Goal: Task Accomplishment & Management: Use online tool/utility

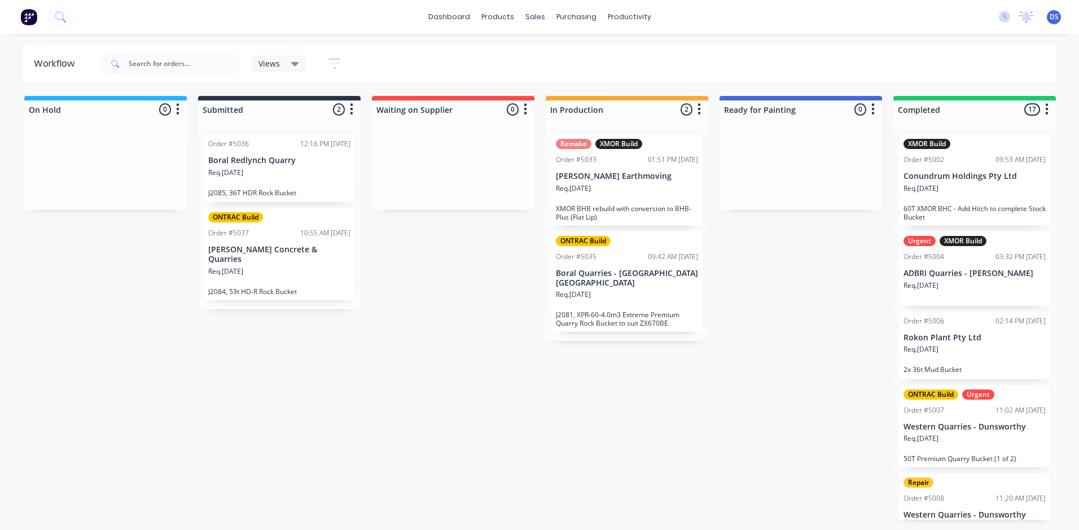
click at [622, 194] on div "Req. [DATE]" at bounding box center [627, 192] width 142 height 19
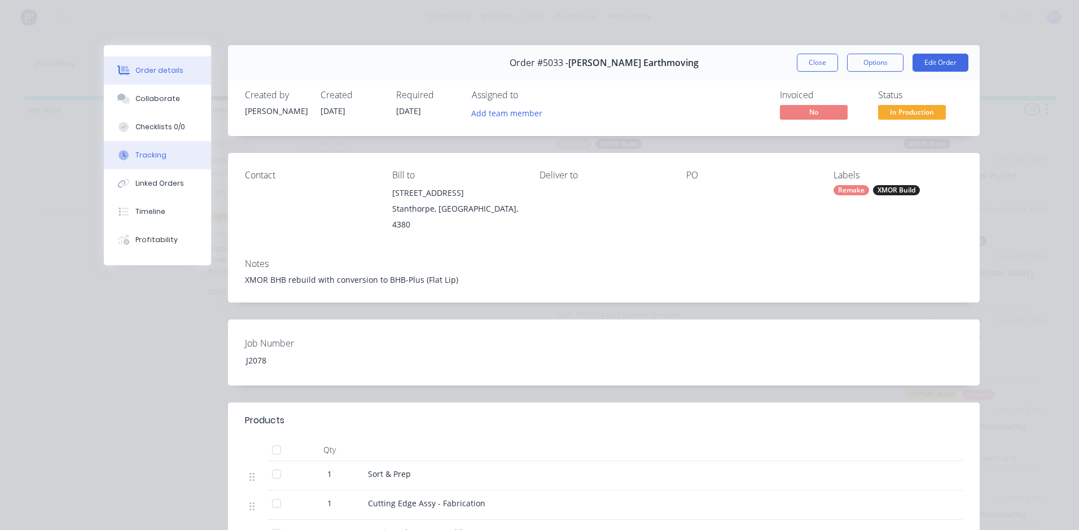
click at [142, 154] on div "Tracking" at bounding box center [150, 155] width 31 height 10
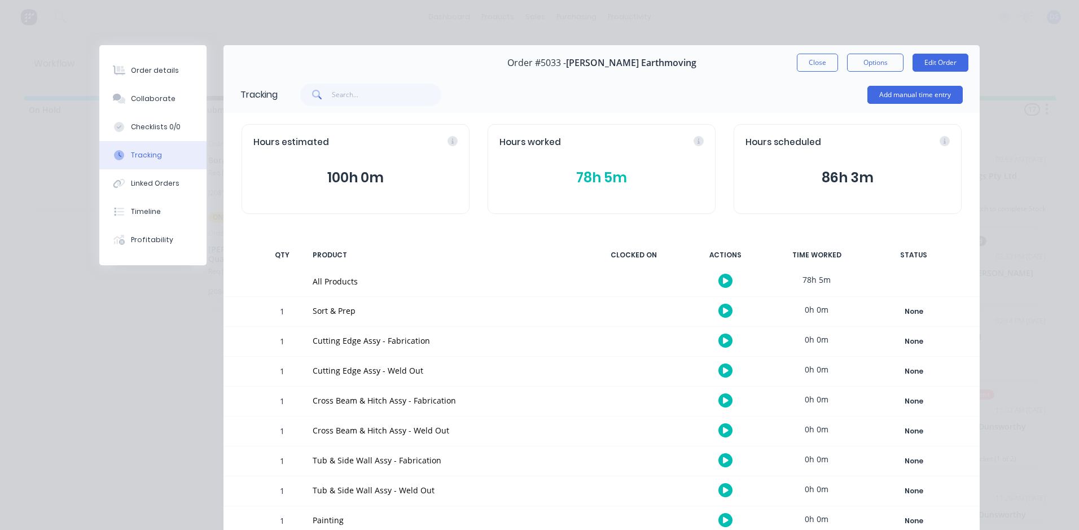
click at [723, 279] on icon "button" at bounding box center [726, 281] width 6 height 6
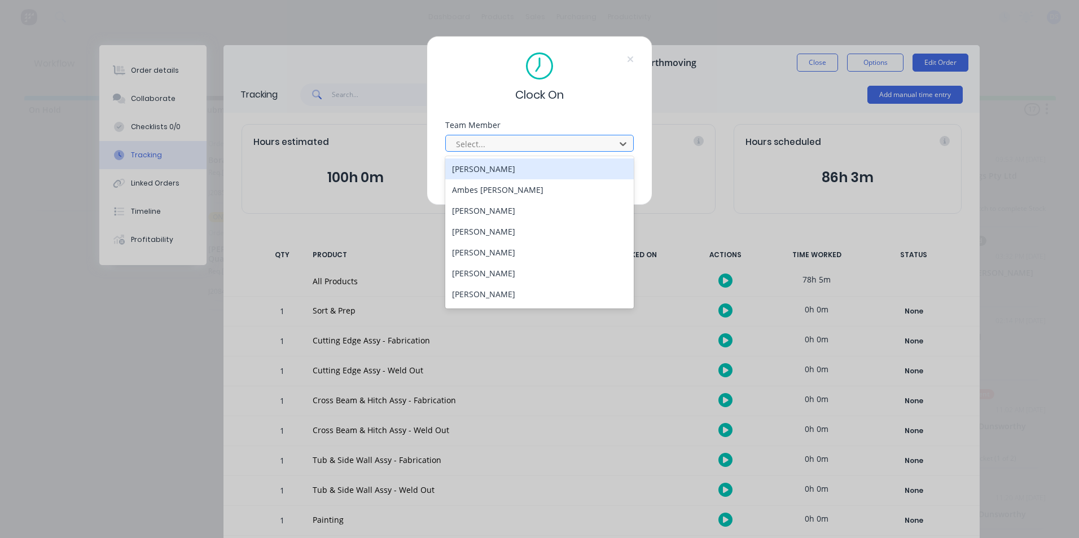
click at [499, 146] on div at bounding box center [532, 144] width 155 height 14
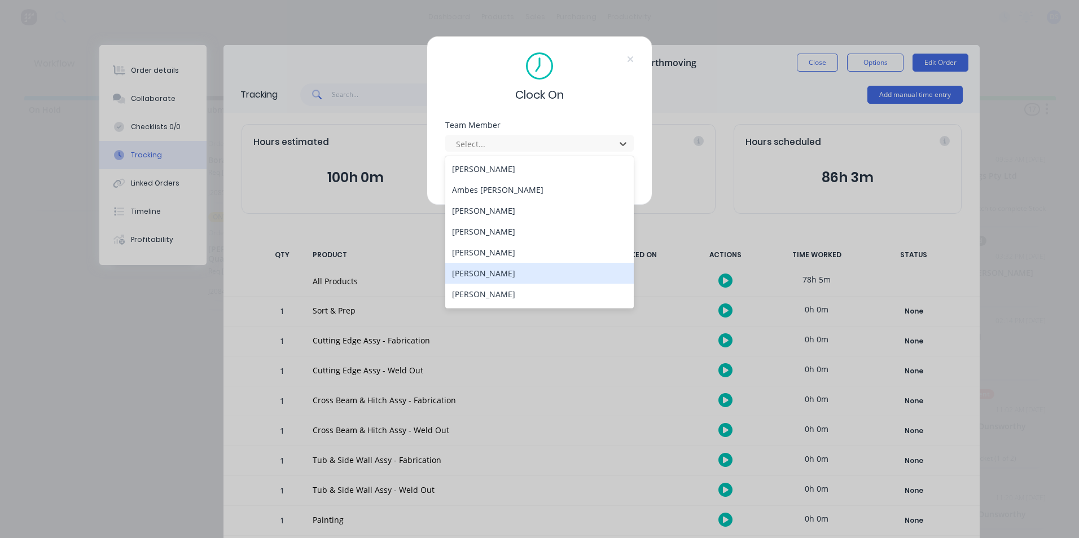
drag, startPoint x: 492, startPoint y: 269, endPoint x: 492, endPoint y: 261, distance: 7.9
click at [492, 268] on div "[PERSON_NAME]" at bounding box center [539, 273] width 188 height 21
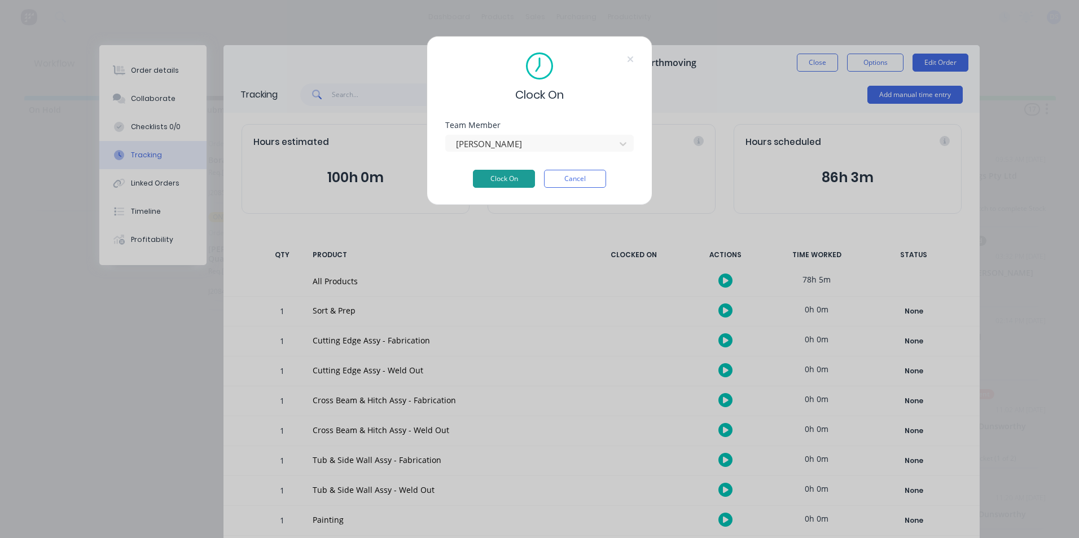
click at [495, 177] on button "Clock On" at bounding box center [504, 179] width 62 height 18
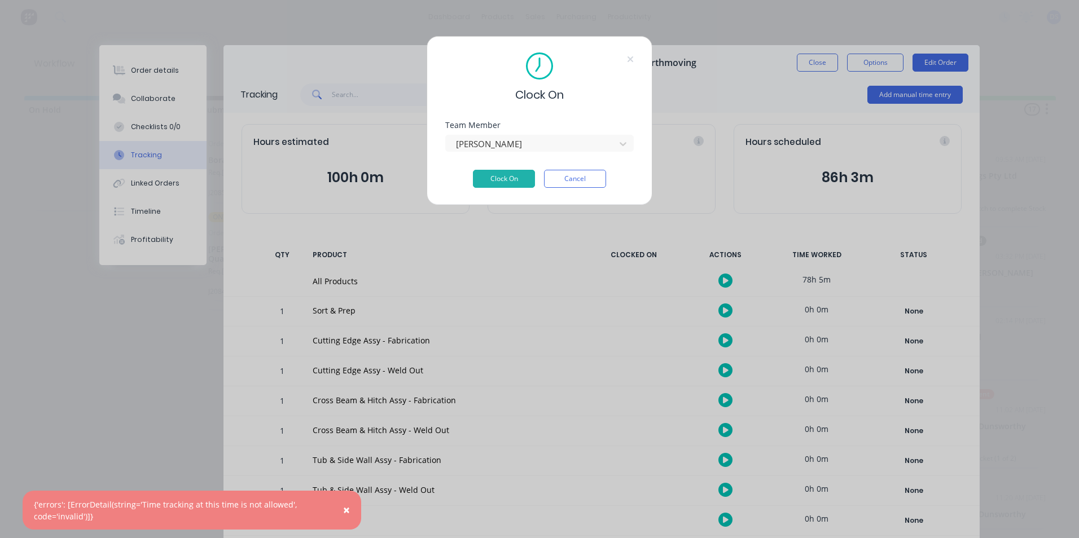
click at [349, 507] on span "×" at bounding box center [346, 510] width 7 height 16
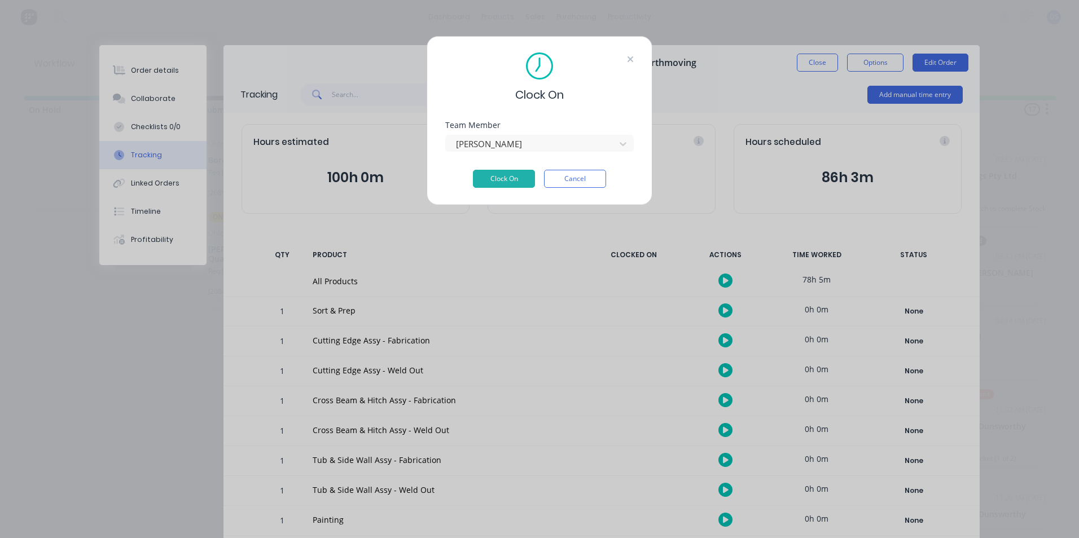
click at [631, 59] on icon at bounding box center [630, 59] width 6 height 6
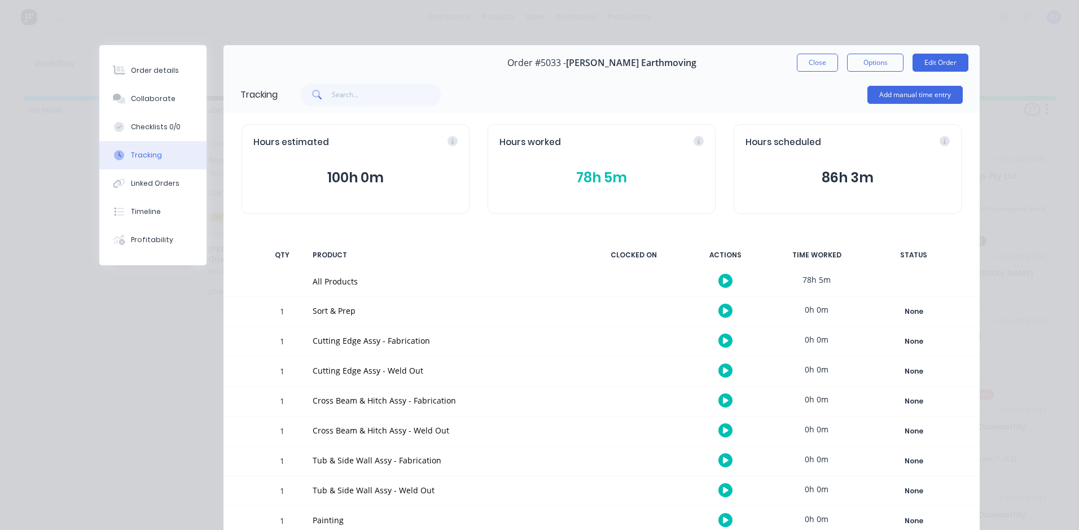
click at [801, 55] on button "Close" at bounding box center [817, 63] width 41 height 18
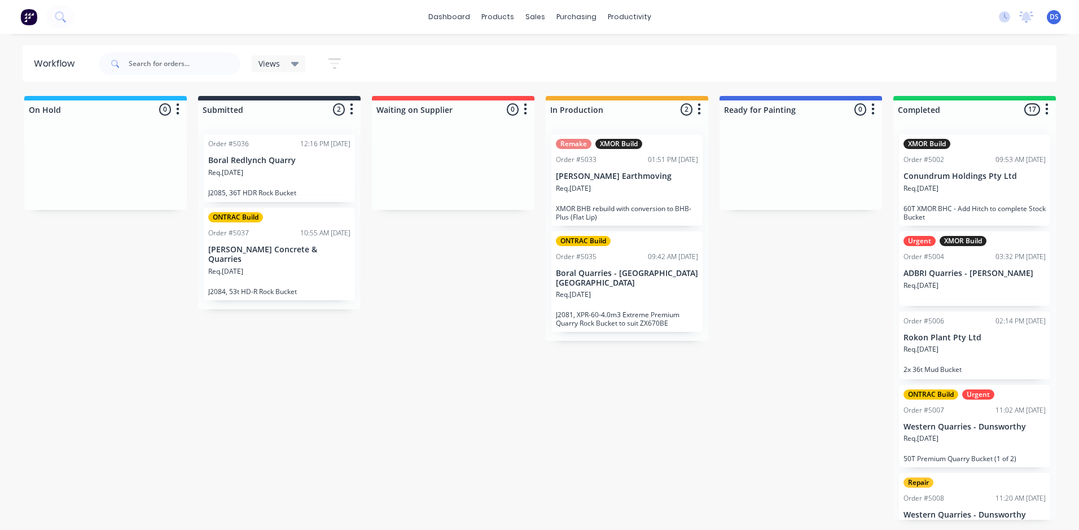
click at [644, 262] on div "ONTRAC Build Order #5035 09:42 AM [DATE] Boral Quarries - Dunnstown Vic Req. [D…" at bounding box center [626, 281] width 151 height 101
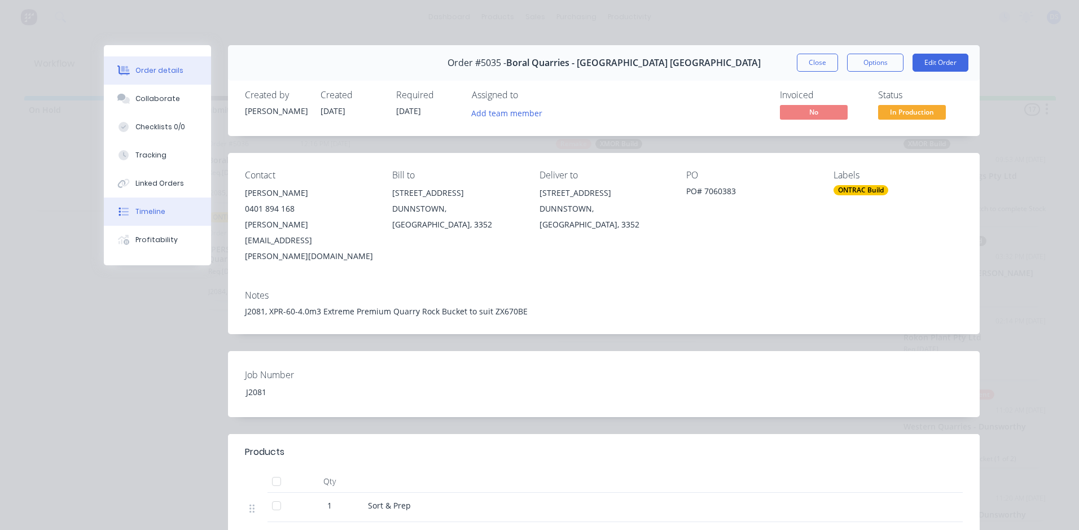
click at [144, 206] on button "Timeline" at bounding box center [157, 211] width 107 height 28
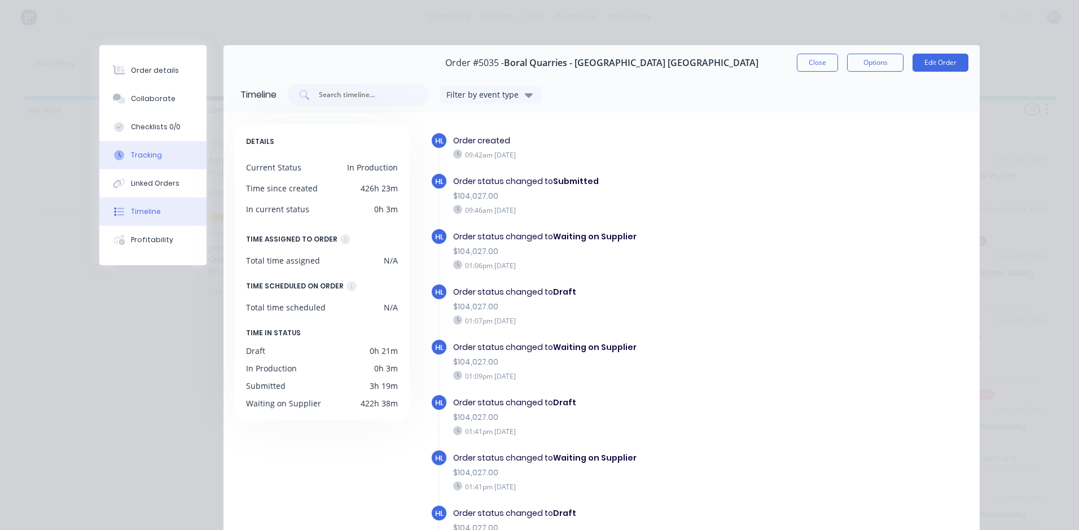
click at [164, 151] on button "Tracking" at bounding box center [152, 155] width 107 height 28
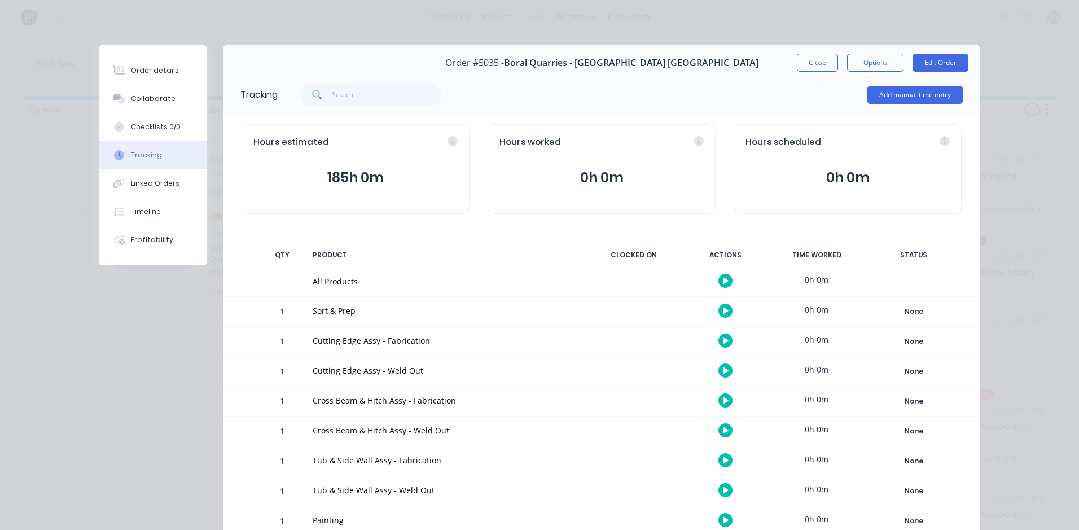
click at [725, 309] on button "button" at bounding box center [725, 310] width 14 height 14
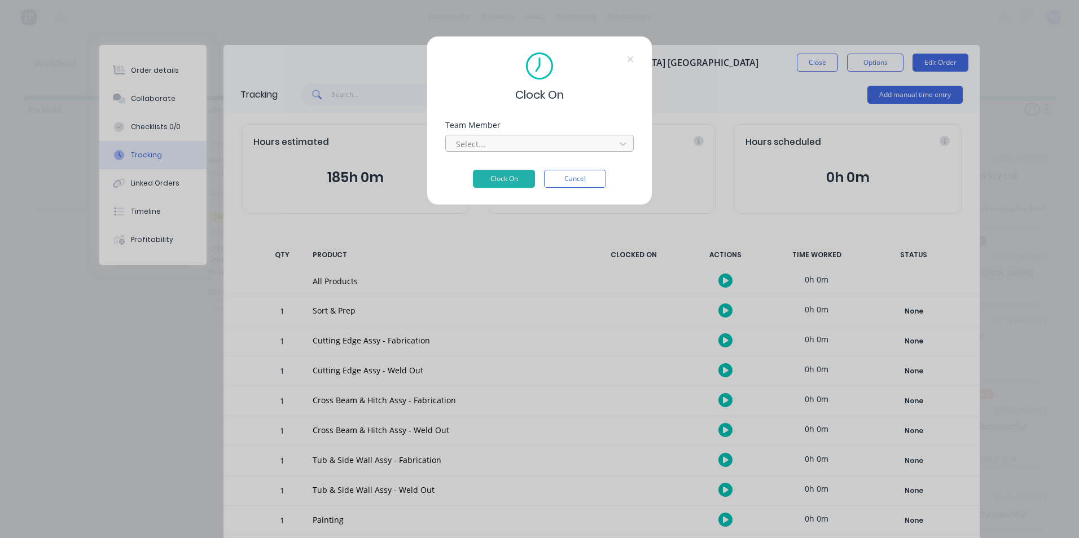
click at [586, 143] on div at bounding box center [532, 144] width 155 height 14
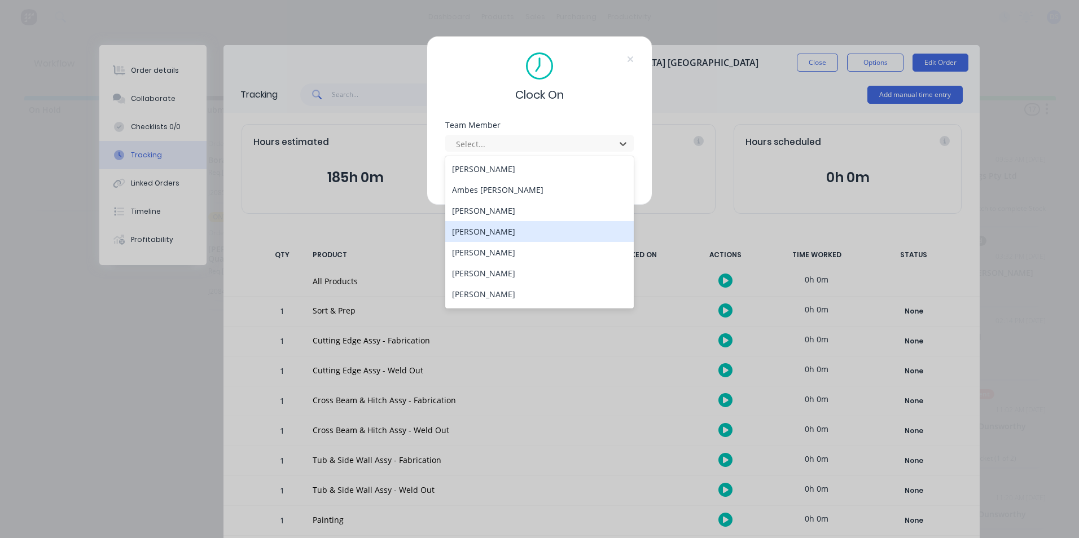
click at [473, 229] on div "[PERSON_NAME]" at bounding box center [539, 231] width 188 height 21
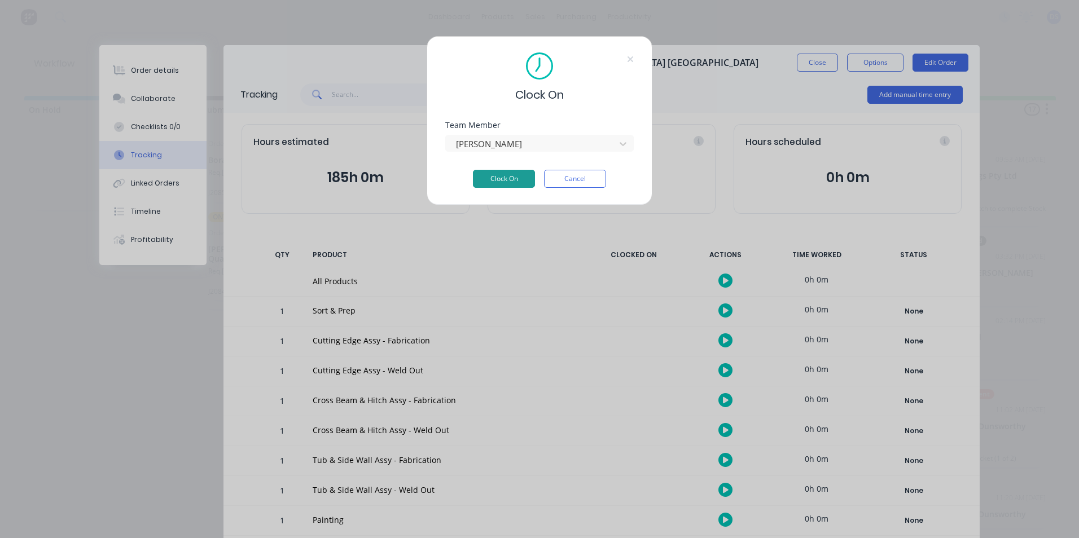
click at [487, 178] on button "Clock On" at bounding box center [504, 179] width 62 height 18
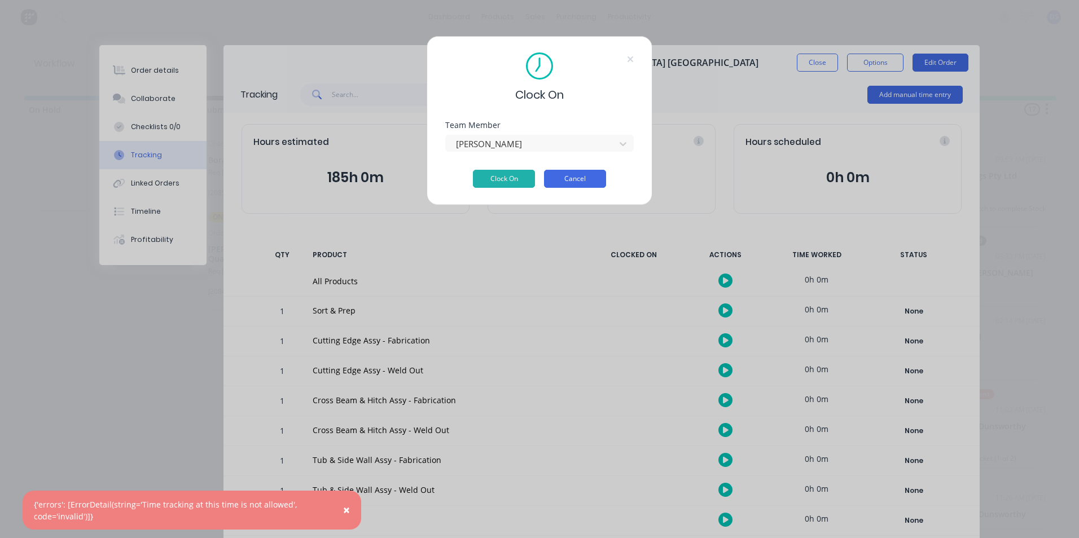
click at [594, 174] on button "Cancel" at bounding box center [575, 179] width 62 height 18
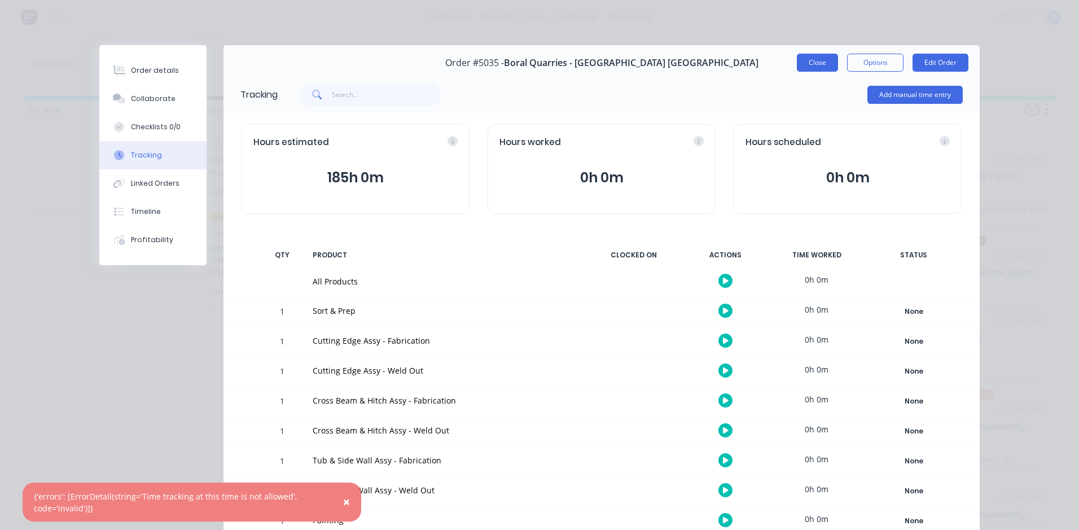
click at [829, 62] on button "Close" at bounding box center [817, 63] width 41 height 18
